Goal: Information Seeking & Learning: Learn about a topic

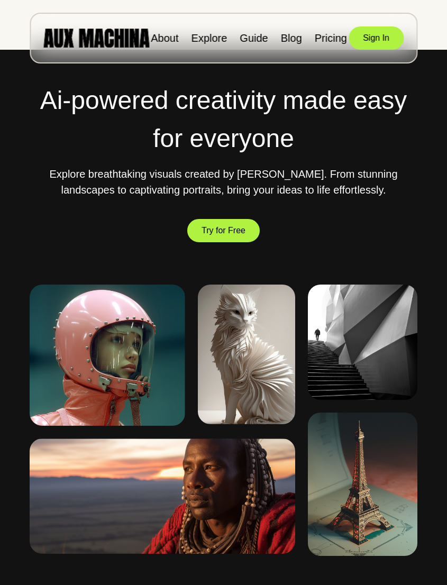
scroll to position [448, 0]
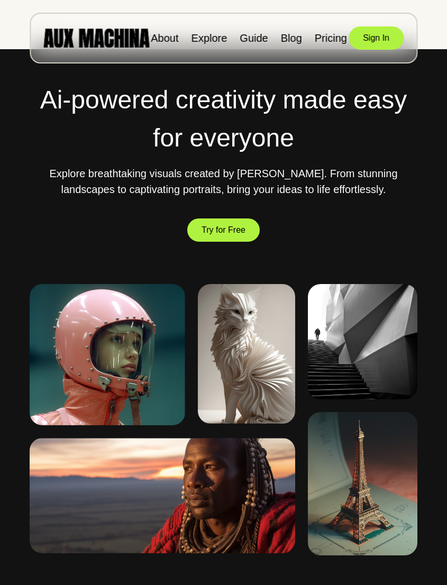
click at [228, 242] on button "Try for Free" at bounding box center [223, 230] width 72 height 24
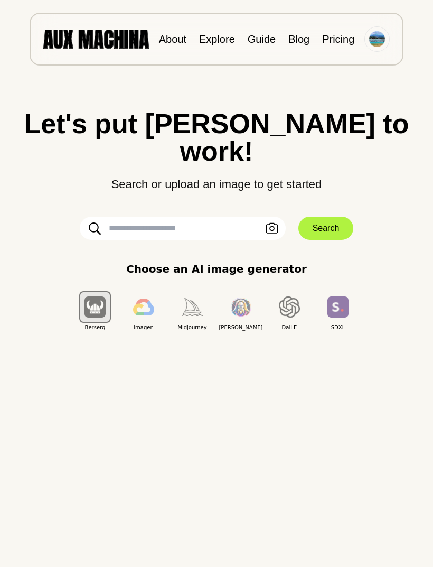
click at [271, 223] on icon "button" at bounding box center [272, 228] width 13 height 11
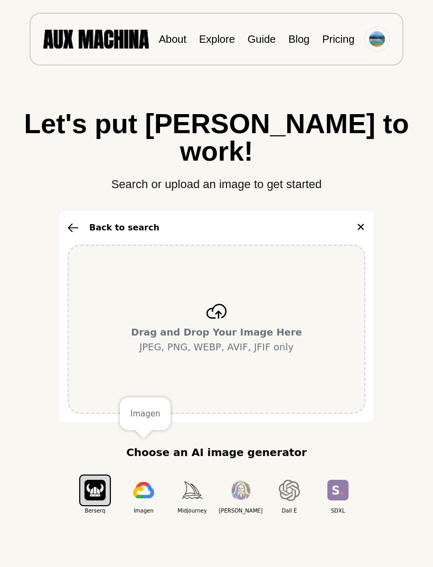
click at [150, 482] on img "button" at bounding box center [143, 490] width 21 height 17
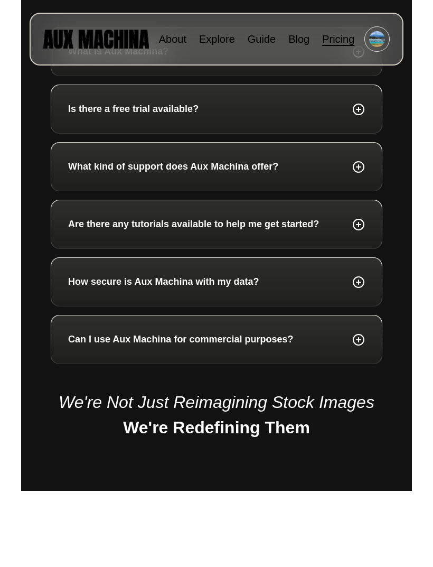
scroll to position [1133, 0]
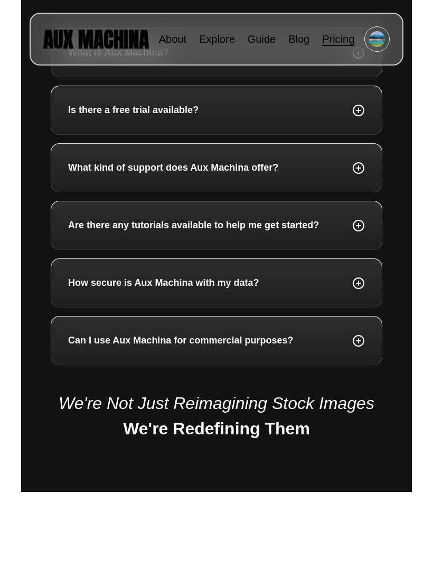
click at [373, 2] on header "About Explore Guide Blog Pricing" at bounding box center [216, 33] width 433 height 66
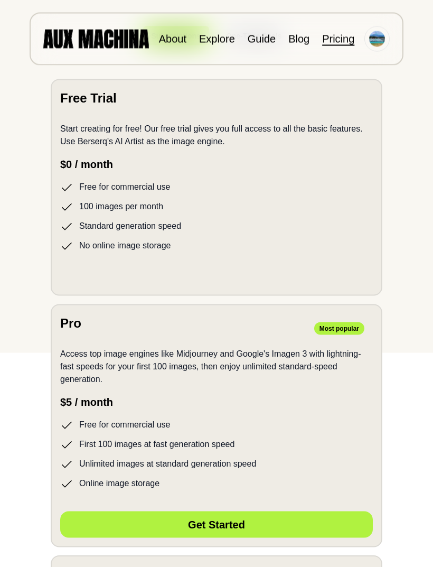
scroll to position [169, 0]
